Goal: Book appointment/travel/reservation

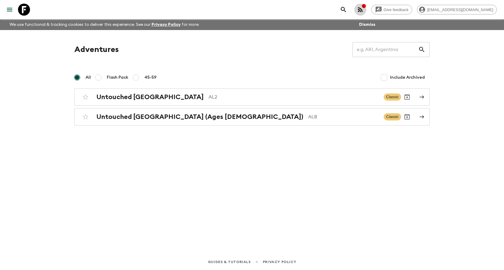
click at [364, 11] on icon "button" at bounding box center [360, 9] width 7 height 7
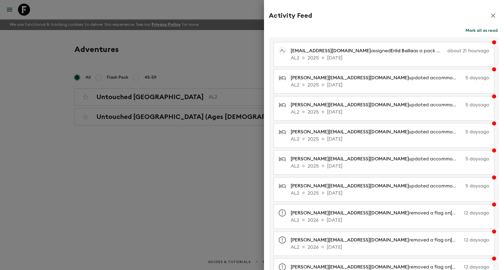
click at [170, 180] on div at bounding box center [252, 135] width 504 height 270
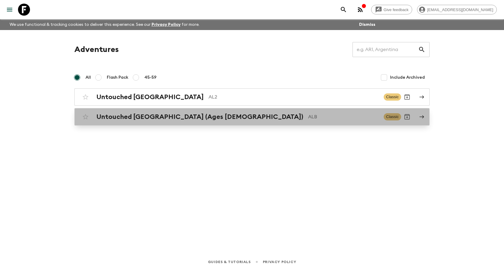
click at [125, 119] on h2 "Untouched [GEOGRAPHIC_DATA] (Ages [DEMOGRAPHIC_DATA])" at bounding box center [199, 117] width 207 height 8
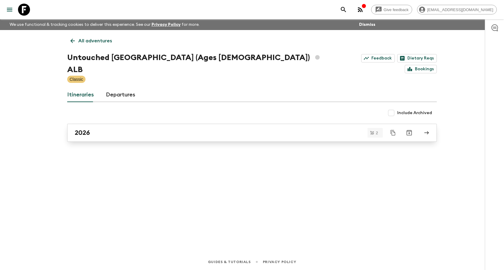
click at [133, 127] on link "2026" at bounding box center [252, 133] width 370 height 18
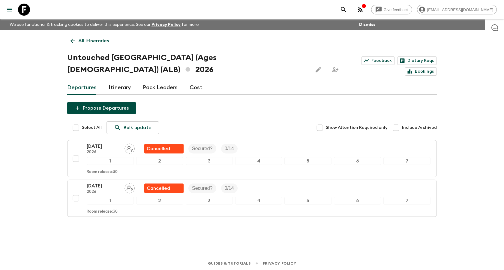
drag, startPoint x: 81, startPoint y: 40, endPoint x: 77, endPoint y: 44, distance: 5.5
click at [81, 40] on p "All itineraries" at bounding box center [93, 40] width 31 height 7
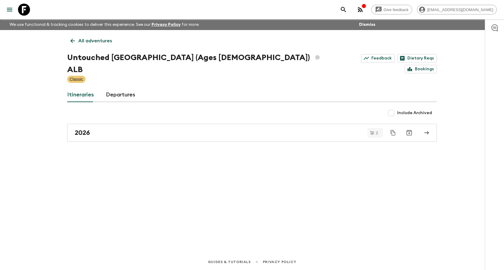
click at [74, 43] on icon at bounding box center [72, 41] width 7 height 7
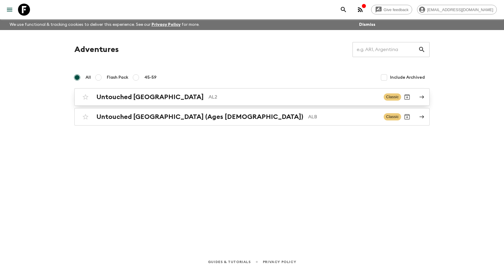
click at [130, 98] on h2 "Untouched [GEOGRAPHIC_DATA]" at bounding box center [149, 97] width 107 height 8
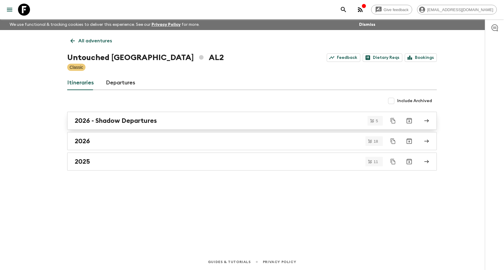
click at [140, 121] on h2 "2026 - Shadow Departures" at bounding box center [116, 121] width 82 height 8
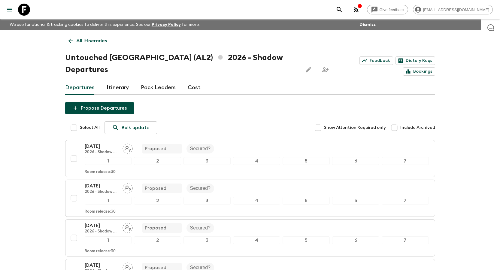
click at [77, 44] on p "All itineraries" at bounding box center [91, 40] width 31 height 7
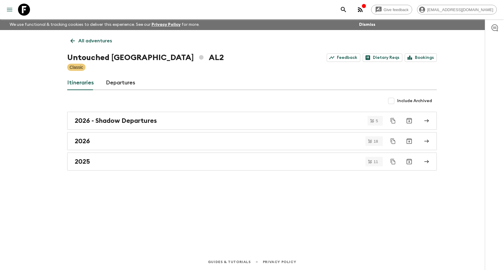
click at [7, 12] on icon "menu" at bounding box center [9, 9] width 7 height 7
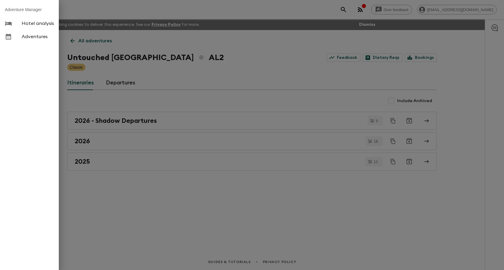
click at [204, 76] on div at bounding box center [252, 135] width 504 height 270
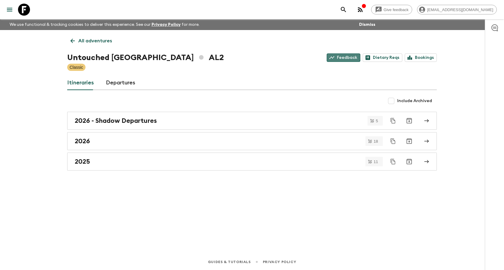
click at [343, 55] on link "Feedback" at bounding box center [344, 57] width 34 height 8
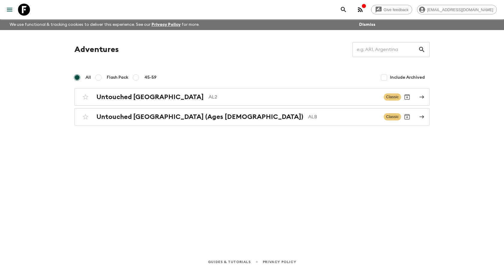
click at [11, 8] on icon "menu" at bounding box center [9, 10] width 5 height 4
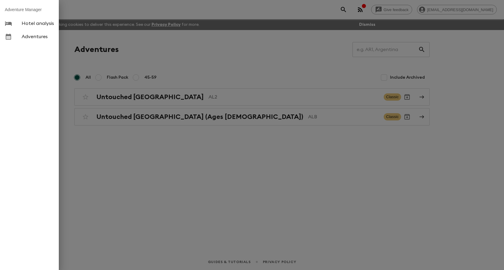
click at [225, 78] on div at bounding box center [252, 135] width 504 height 270
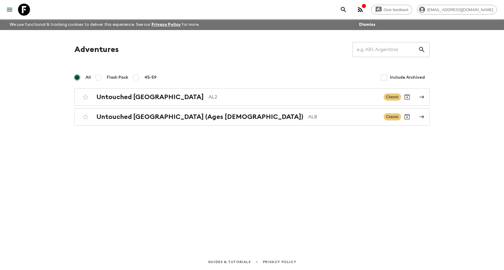
click at [452, 68] on div "Give feedback [PERSON_NAME][EMAIL_ADDRESS][DOMAIN_NAME] We use functional & tra…" at bounding box center [252, 135] width 504 height 270
click at [363, 11] on icon "button" at bounding box center [360, 9] width 5 height 5
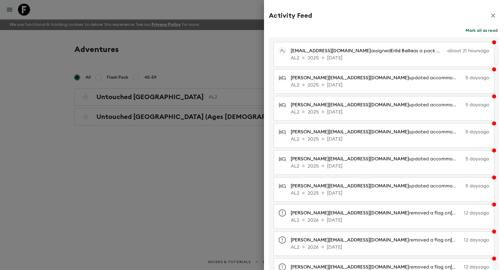
click at [195, 50] on div at bounding box center [252, 135] width 504 height 270
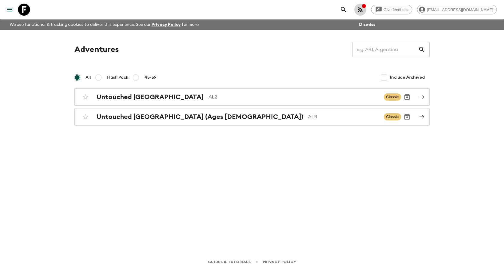
click at [363, 10] on icon "button" at bounding box center [360, 9] width 5 height 5
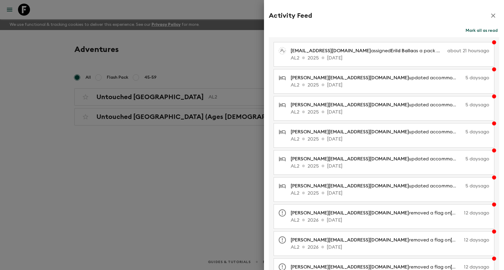
click at [159, 45] on div at bounding box center [252, 135] width 504 height 270
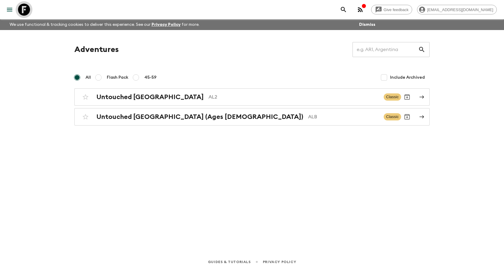
click at [23, 9] on icon at bounding box center [24, 10] width 12 height 12
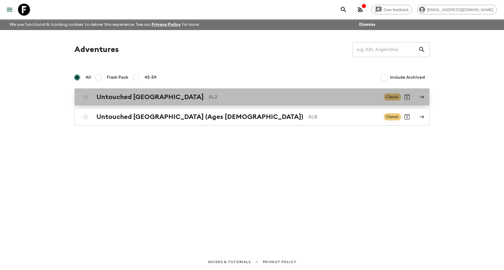
click at [132, 97] on h2 "Untouched [GEOGRAPHIC_DATA]" at bounding box center [149, 97] width 107 height 8
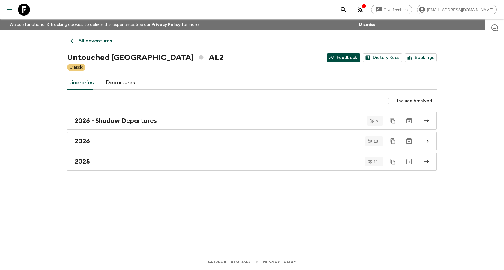
click at [344, 60] on link "Feedback" at bounding box center [344, 57] width 34 height 8
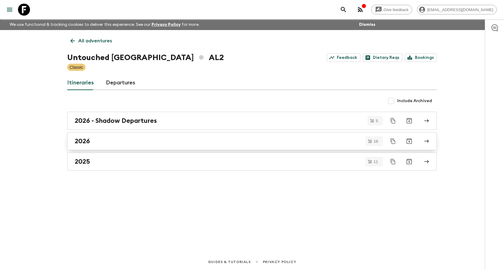
click at [105, 139] on div "2026" at bounding box center [246, 141] width 343 height 8
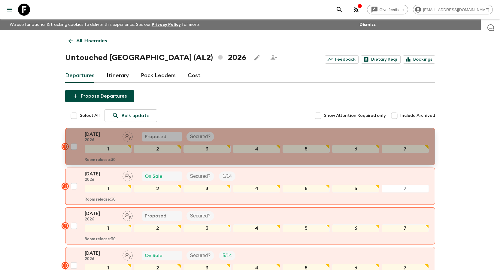
click at [104, 138] on p "2026" at bounding box center [101, 140] width 33 height 5
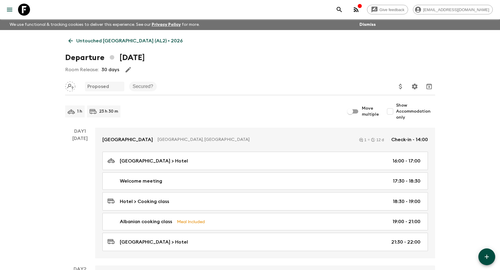
click at [72, 41] on icon at bounding box center [70, 41] width 7 height 7
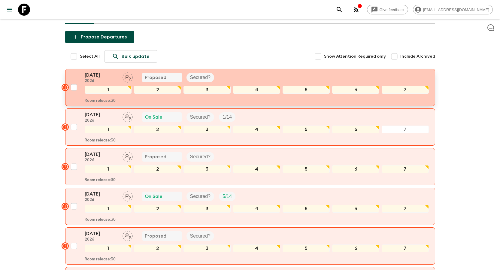
scroll to position [30, 0]
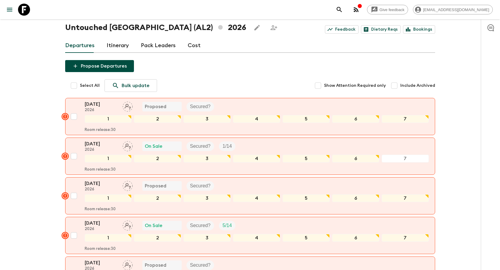
click at [358, 11] on icon "button" at bounding box center [356, 9] width 5 height 5
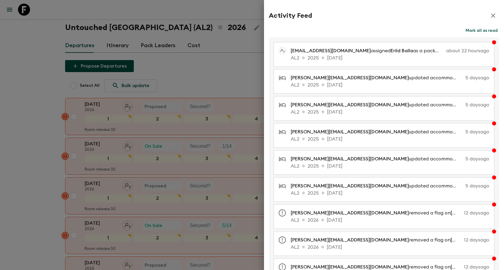
click at [201, 8] on div at bounding box center [252, 135] width 504 height 270
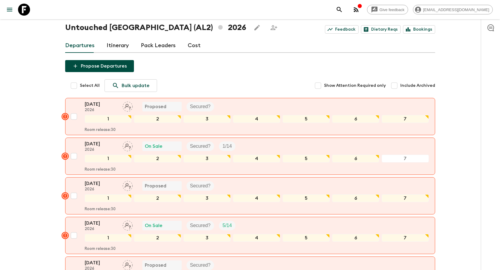
scroll to position [0, 0]
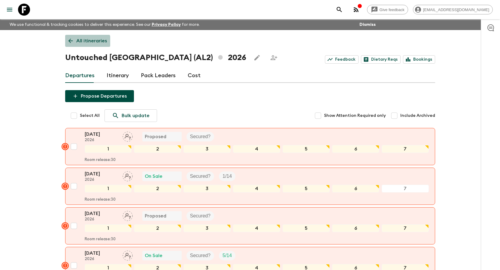
drag, startPoint x: 70, startPoint y: 44, endPoint x: 66, endPoint y: 47, distance: 5.7
click at [70, 44] on icon at bounding box center [70, 41] width 7 height 7
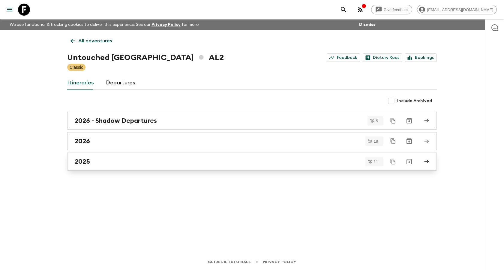
click at [96, 159] on div "2025" at bounding box center [246, 162] width 343 height 8
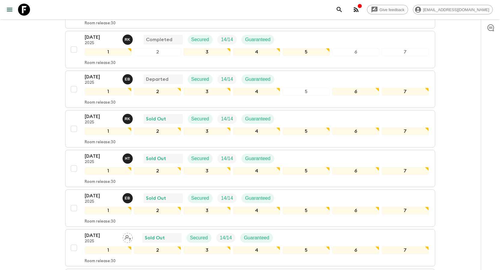
scroll to position [240, 0]
